Goal: Task Accomplishment & Management: Complete application form

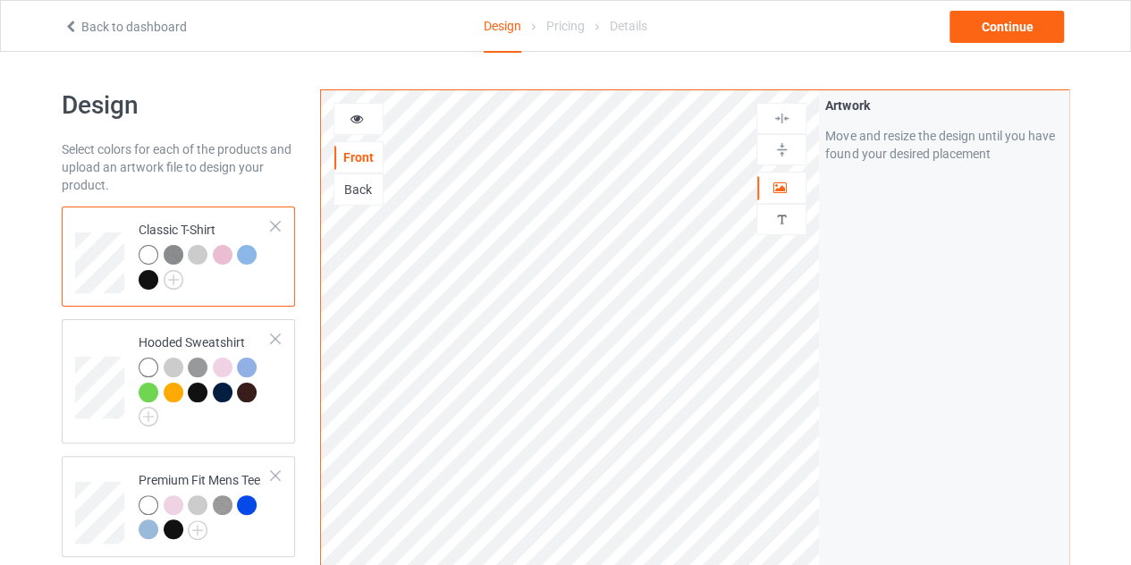
click at [72, 23] on icon at bounding box center [70, 24] width 15 height 13
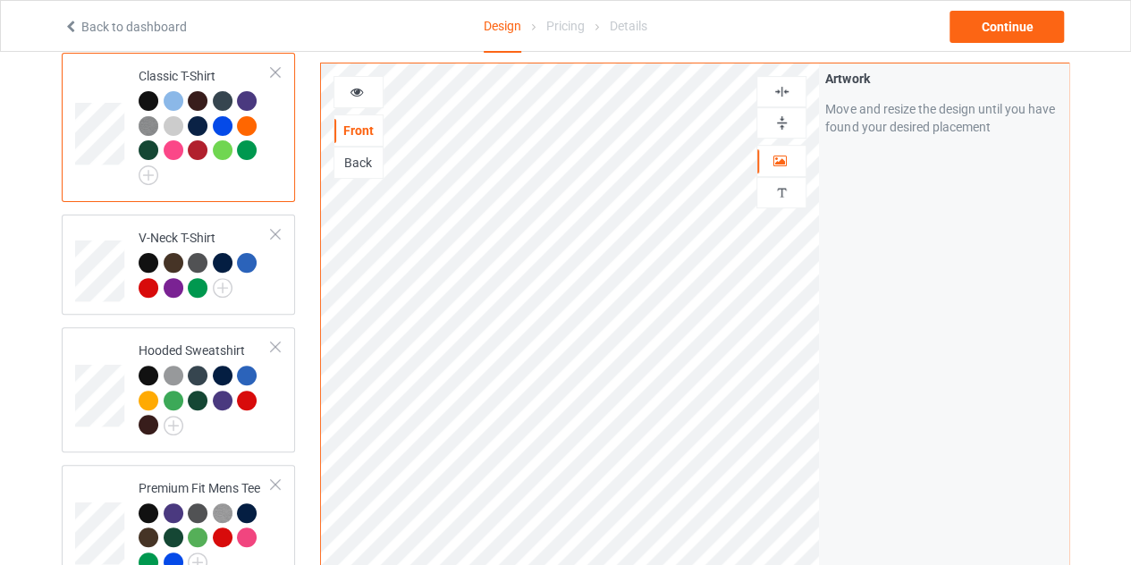
scroll to position [153, 0]
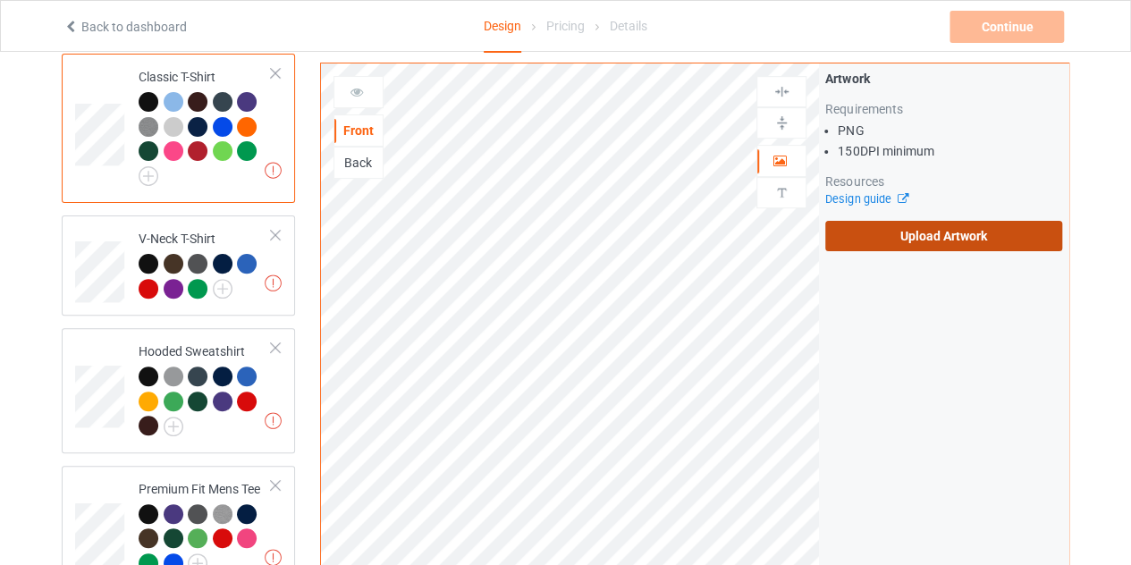
click at [922, 221] on label "Upload Artwork" at bounding box center [943, 236] width 237 height 30
click at [0, 0] on input "Upload Artwork" at bounding box center [0, 0] width 0 height 0
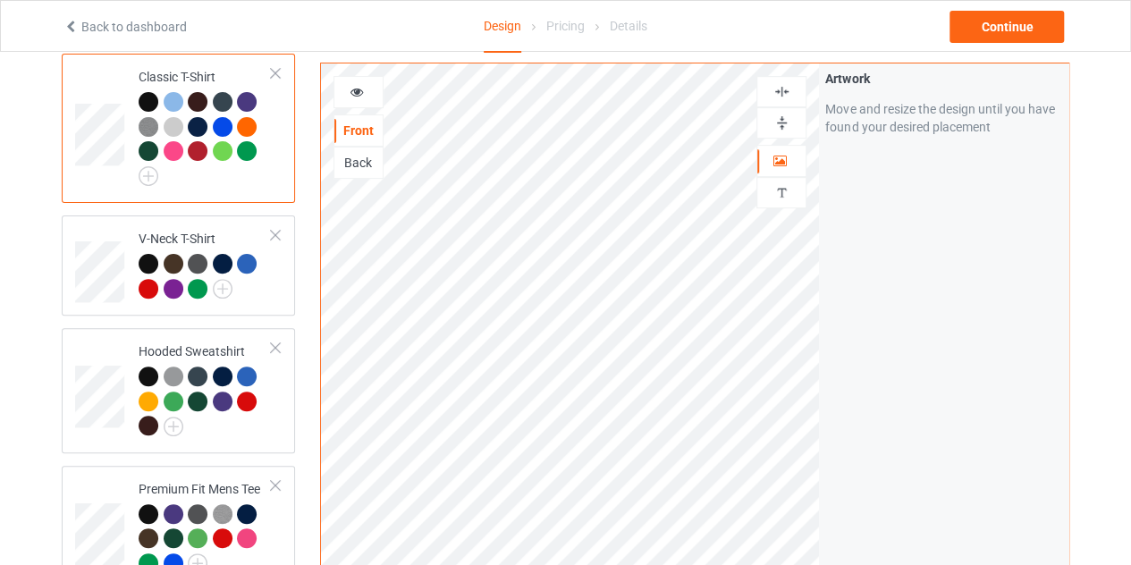
click at [363, 94] on div at bounding box center [358, 92] width 50 height 32
click at [360, 87] on icon at bounding box center [357, 89] width 15 height 13
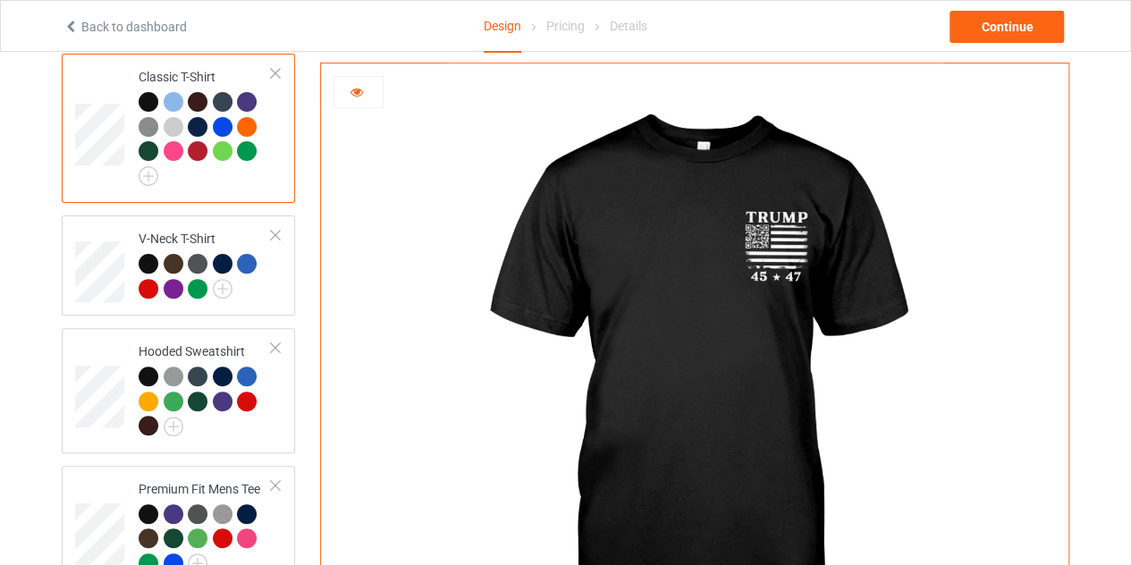
click at [354, 88] on icon at bounding box center [357, 89] width 15 height 13
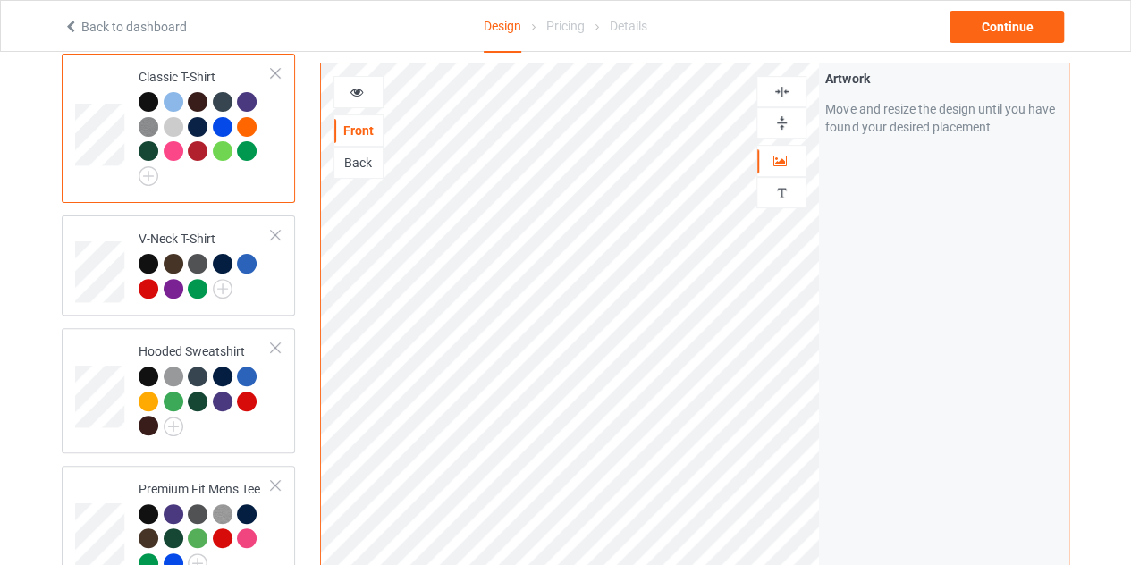
click at [353, 83] on icon at bounding box center [357, 89] width 15 height 13
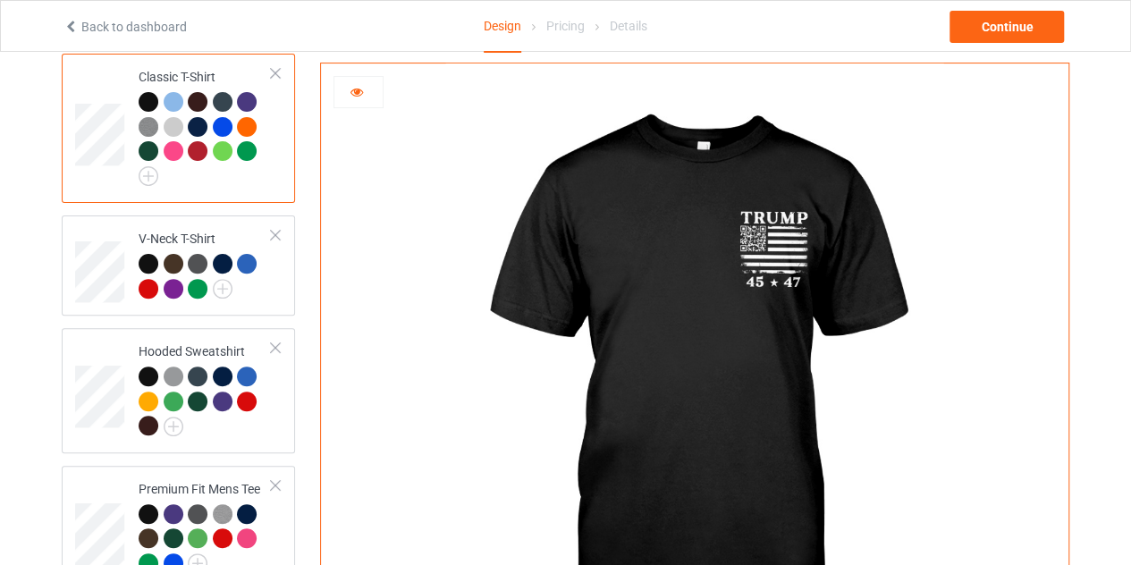
click at [356, 92] on icon at bounding box center [357, 89] width 15 height 13
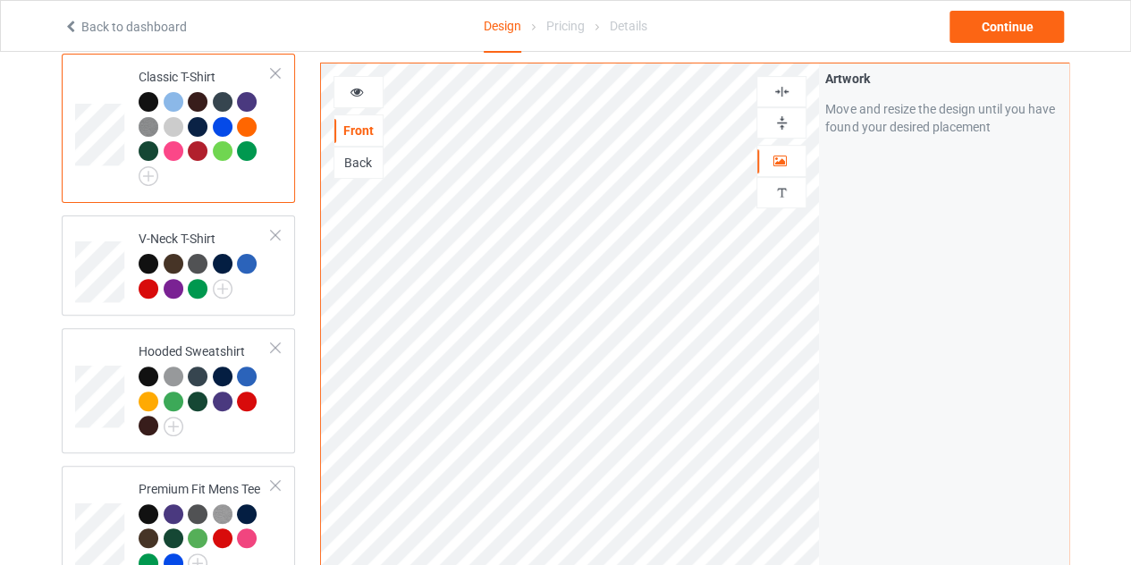
click at [352, 154] on div "Back" at bounding box center [358, 163] width 48 height 18
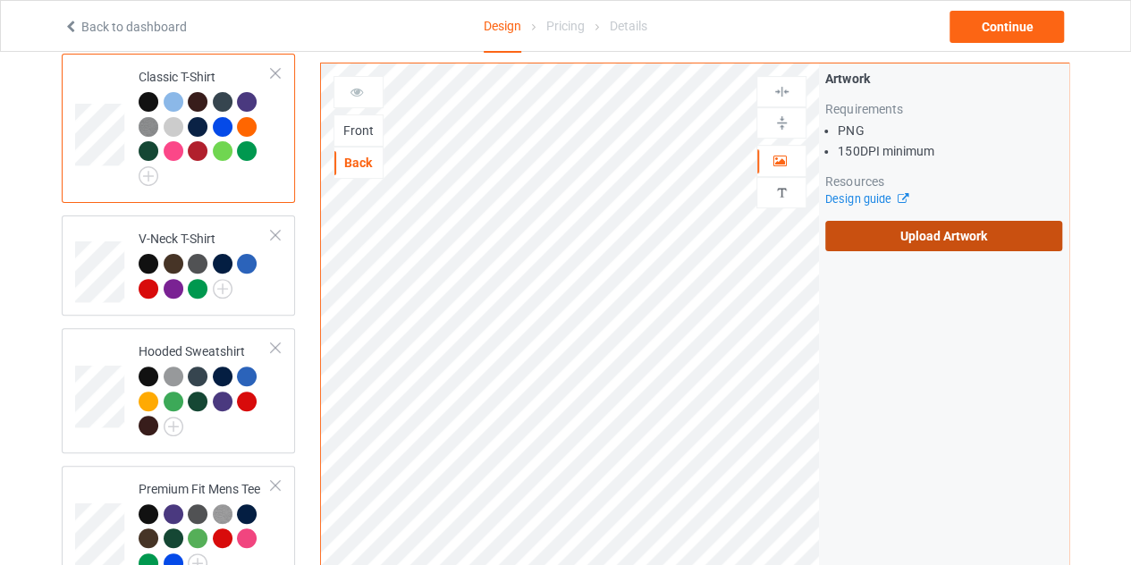
click at [903, 221] on label "Upload Artwork" at bounding box center [943, 236] width 237 height 30
click at [0, 0] on input "Upload Artwork" at bounding box center [0, 0] width 0 height 0
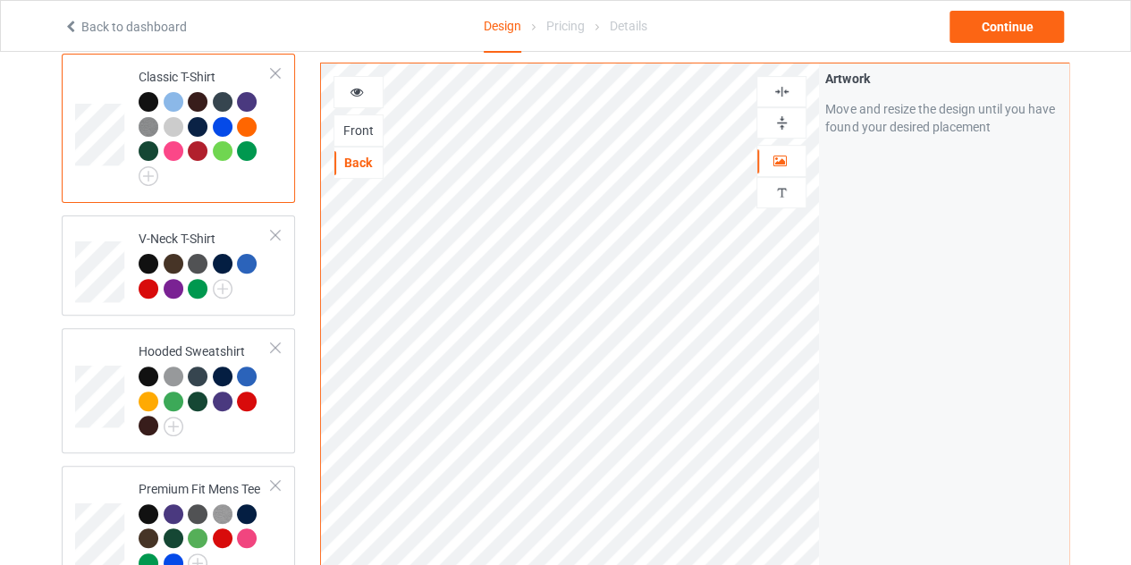
click at [359, 89] on div at bounding box center [358, 92] width 48 height 18
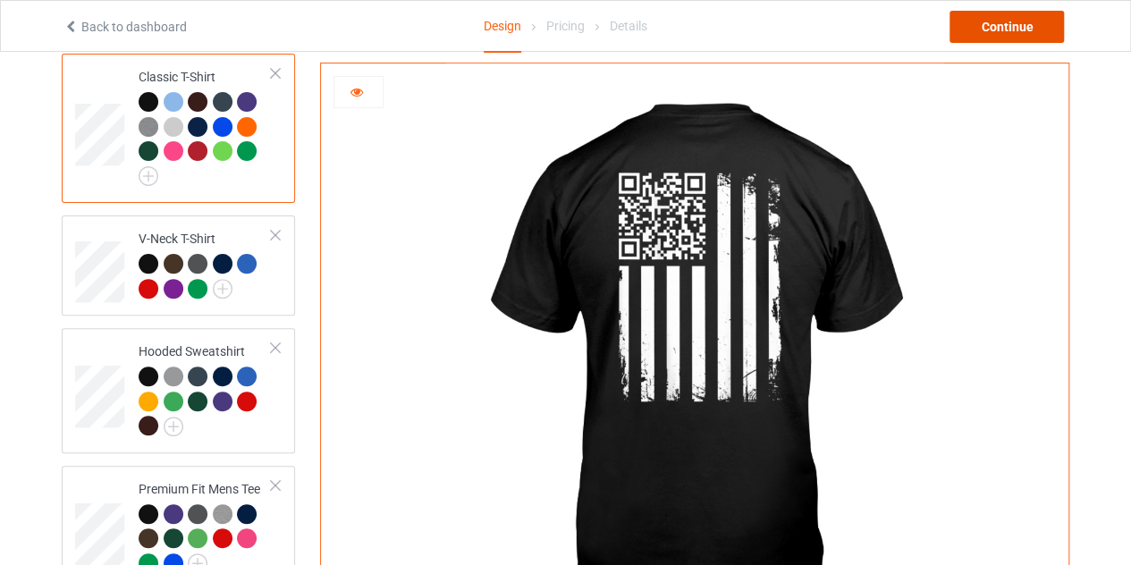
click at [1014, 22] on div "Continue" at bounding box center [1007, 27] width 114 height 32
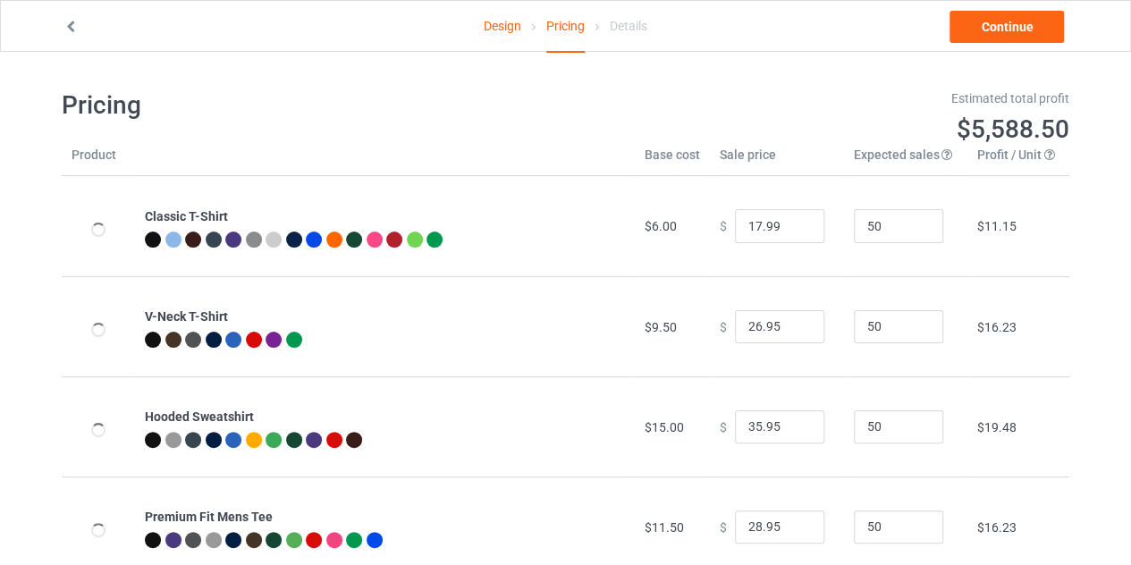
type input "26.95"
type input "30.95"
type input "46.95"
type input "32.95"
type input "26.95"
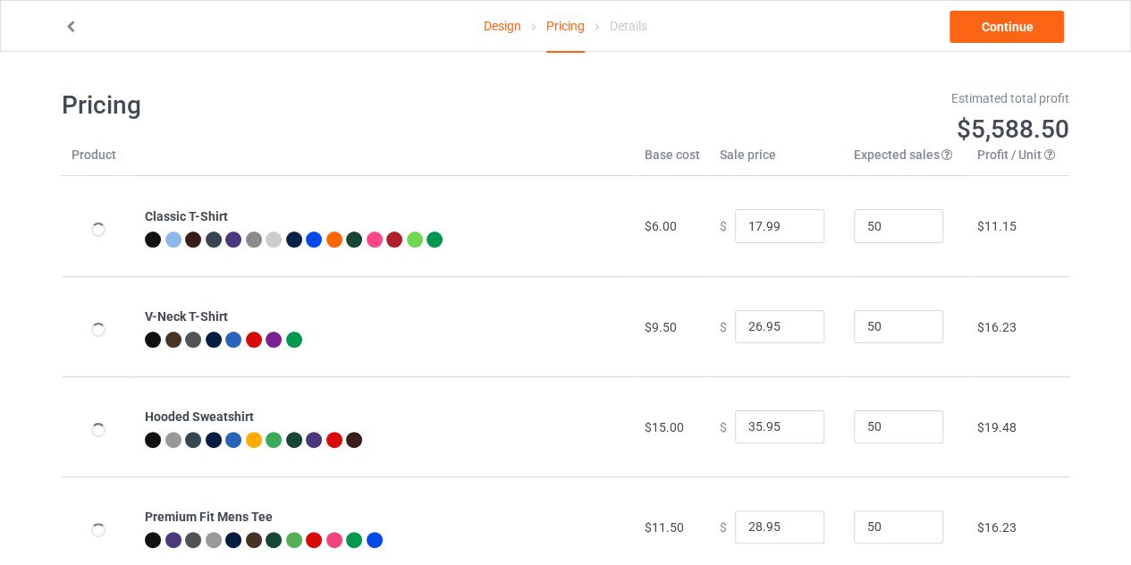
type input "39.95"
type input "31.95"
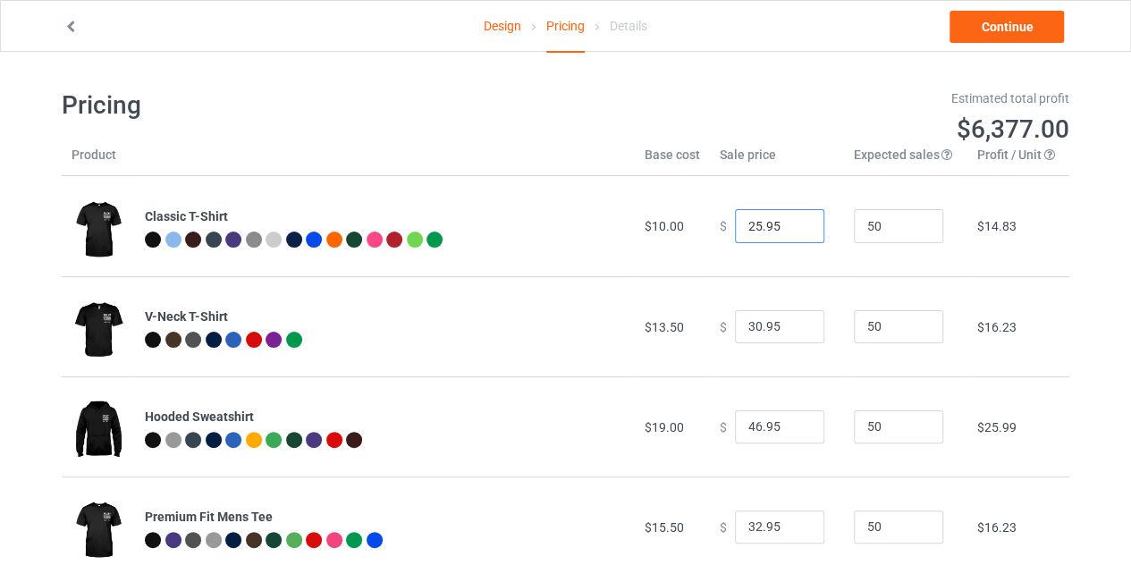
click at [796, 230] on input "25.95" at bounding box center [779, 226] width 89 height 34
click at [796, 230] on input "24.95" at bounding box center [779, 226] width 89 height 34
click at [796, 230] on input "23.95" at bounding box center [779, 226] width 89 height 34
type input "22.95"
click at [796, 230] on input "22.95" at bounding box center [779, 226] width 89 height 34
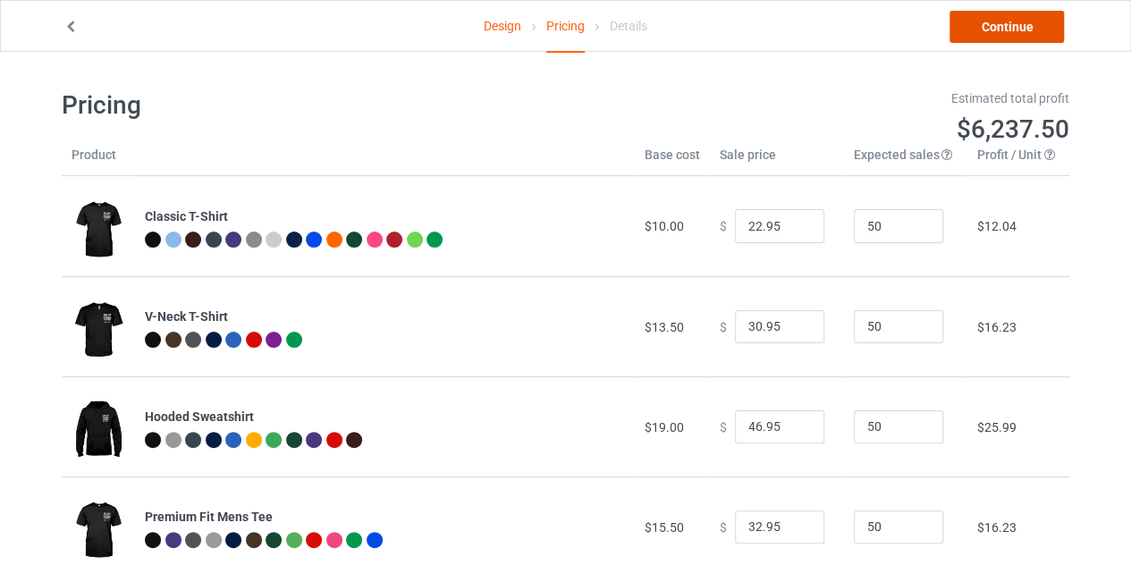
click at [1000, 35] on link "Continue" at bounding box center [1007, 27] width 114 height 32
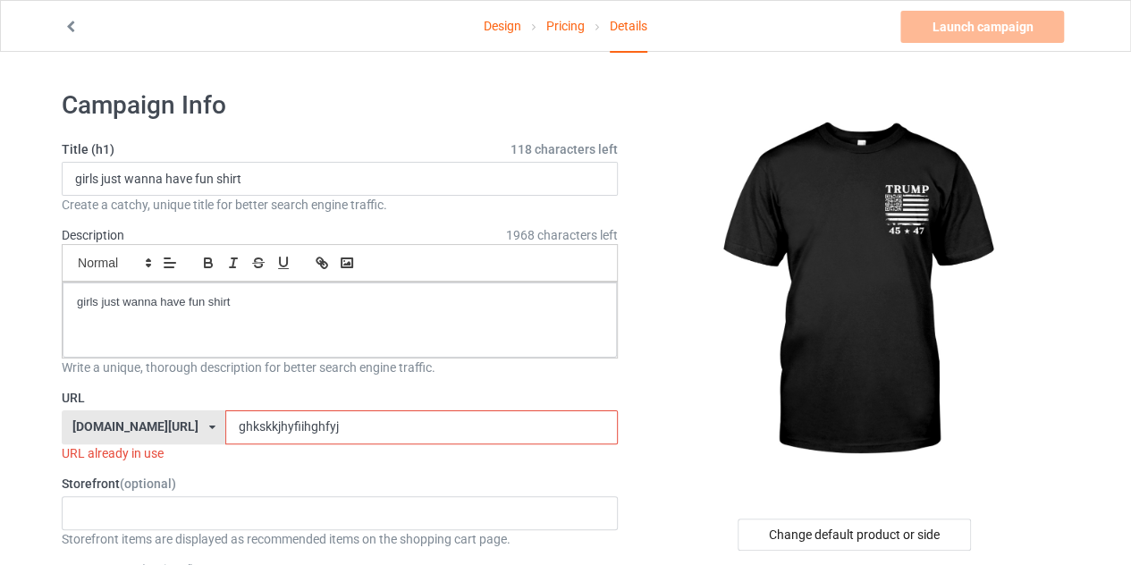
click at [295, 426] on input "ghkskkjhyfiihghfyj" at bounding box center [421, 427] width 392 height 34
type input "ghkskkjhyfiihghfyjg"
drag, startPoint x: 209, startPoint y: 176, endPoint x: 73, endPoint y: 173, distance: 136.0
click at [73, 173] on input "girls just wanna have fun shirt" at bounding box center [340, 179] width 556 height 34
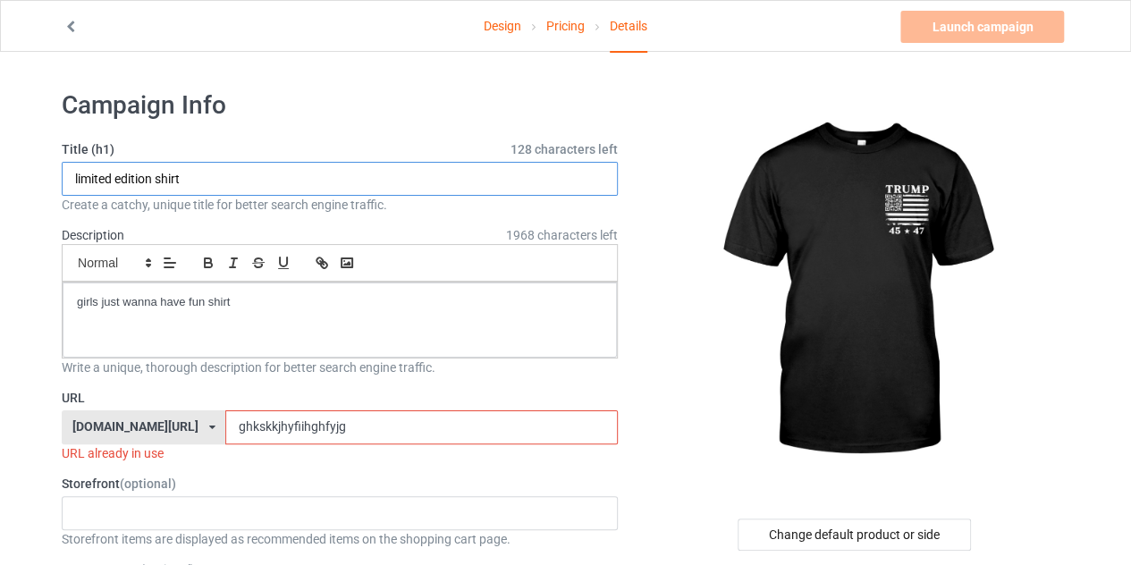
type input "limited edition shirt"
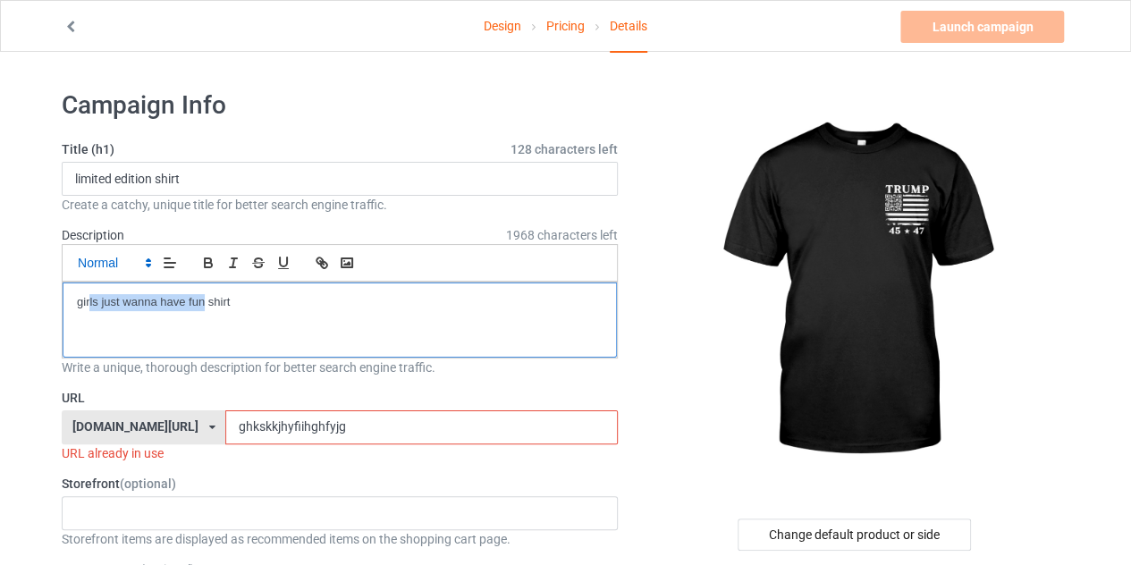
drag, startPoint x: 200, startPoint y: 298, endPoint x: 89, endPoint y: 268, distance: 114.7
click at [89, 268] on div "Small Normal Large Big Huge girls just wanna have fun shirt" at bounding box center [340, 301] width 556 height 114
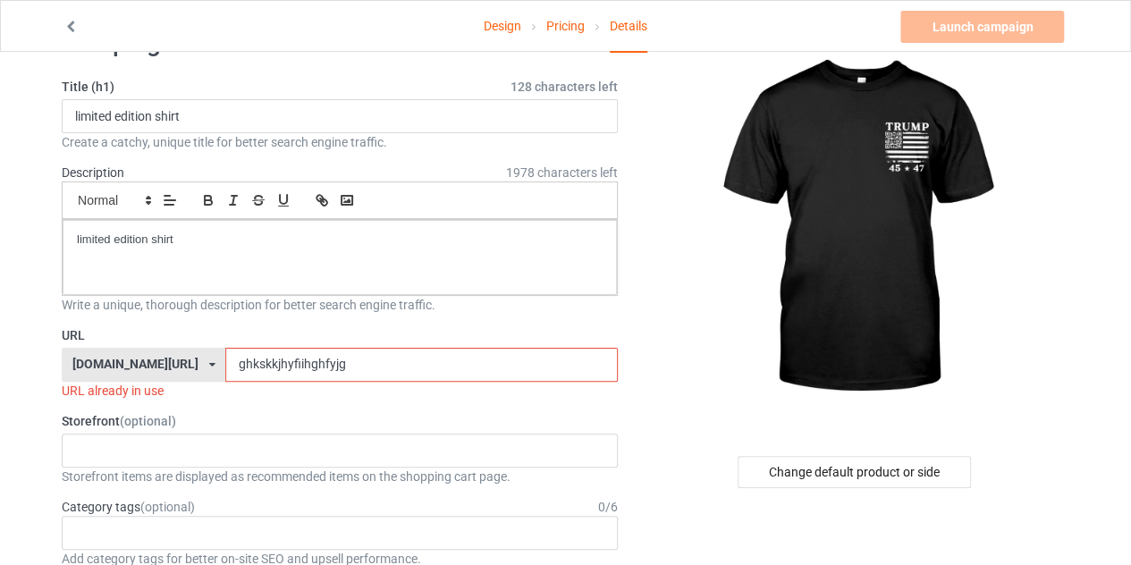
click at [374, 360] on input "ghkskkjhyfiihghfyjg" at bounding box center [421, 365] width 392 height 34
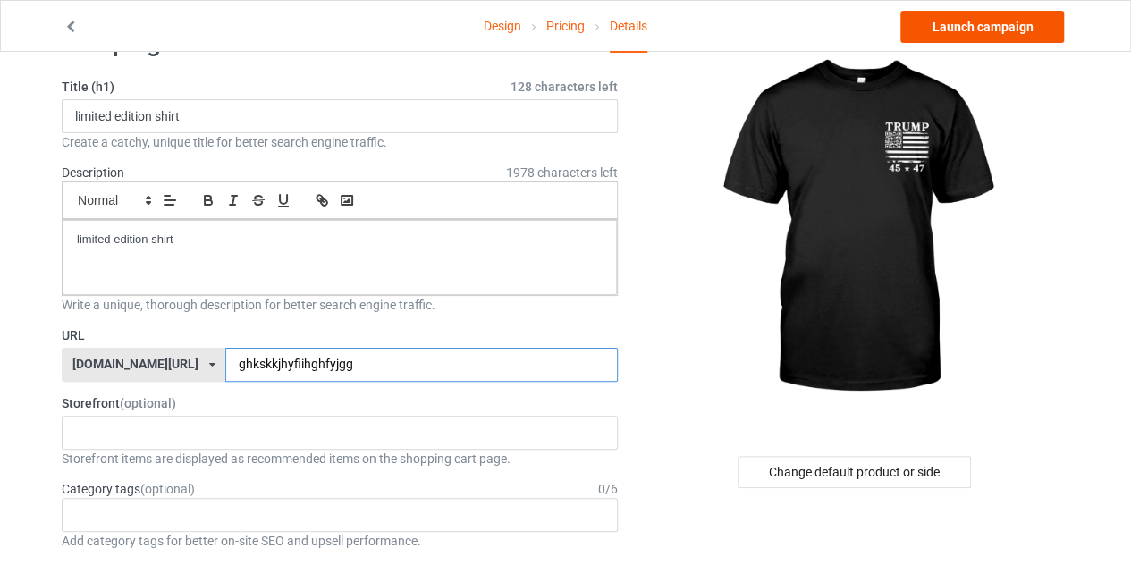
type input "ghkskkjhyfiihghfyjgg"
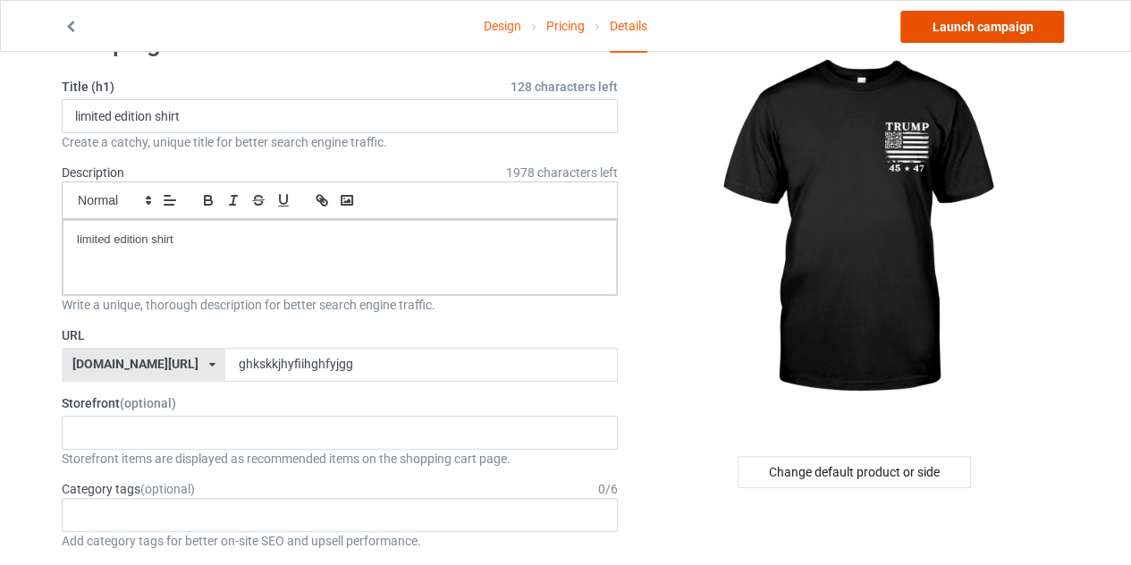
click at [954, 24] on link "Launch campaign" at bounding box center [982, 27] width 164 height 32
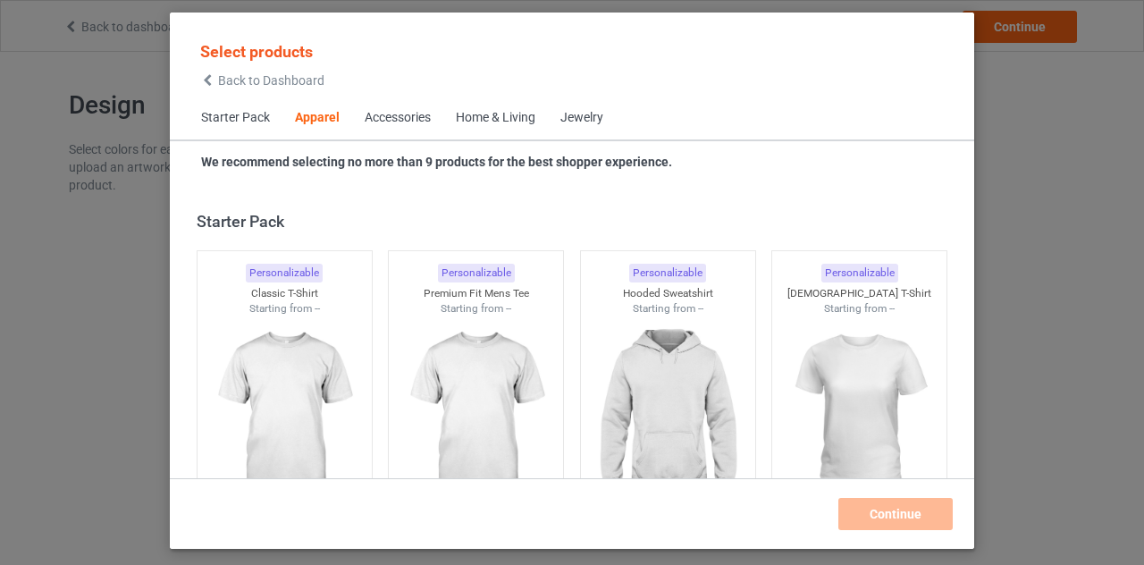
scroll to position [666, 0]
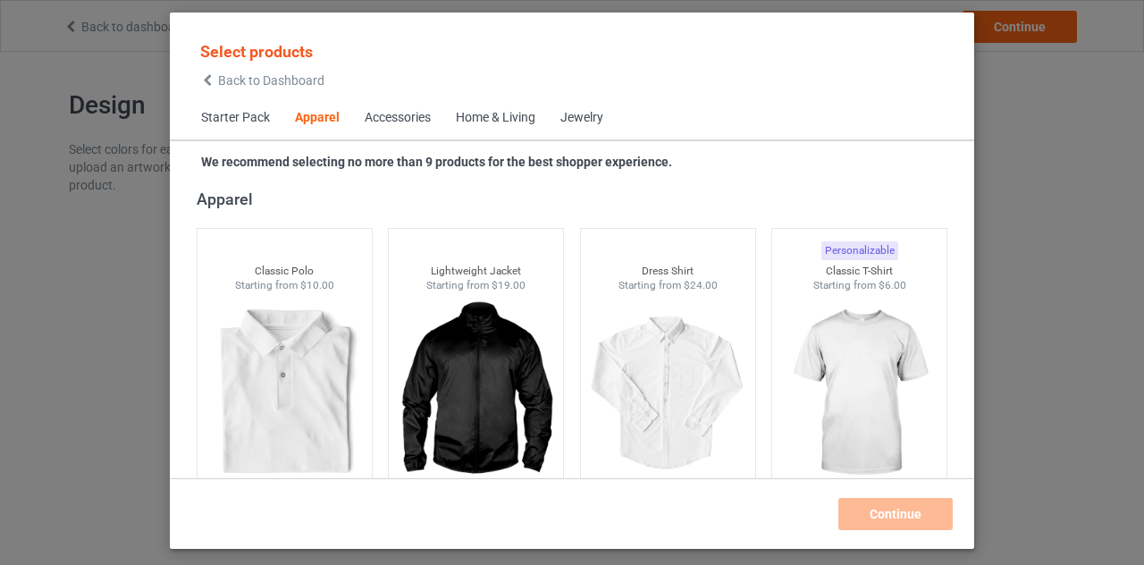
click at [207, 85] on icon at bounding box center [207, 80] width 15 height 13
